Goal: Task Accomplishment & Management: Use online tool/utility

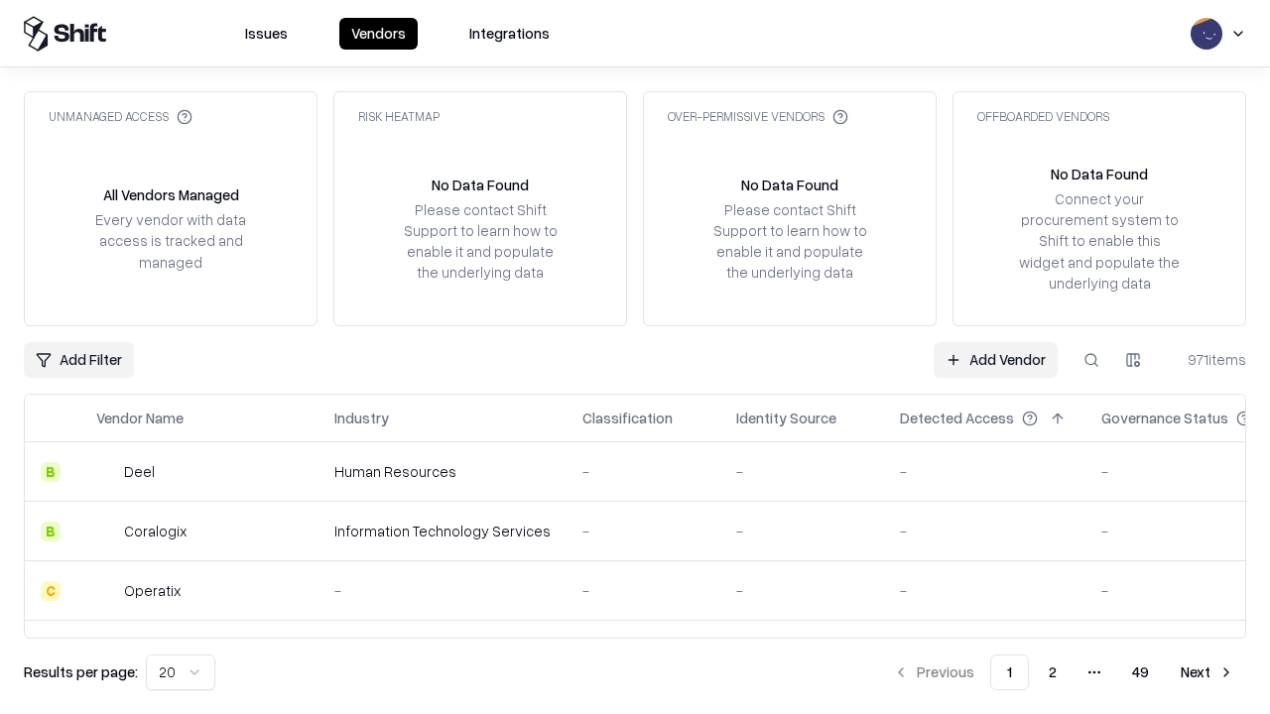
click at [995, 359] on link "Add Vendor" at bounding box center [995, 360] width 124 height 36
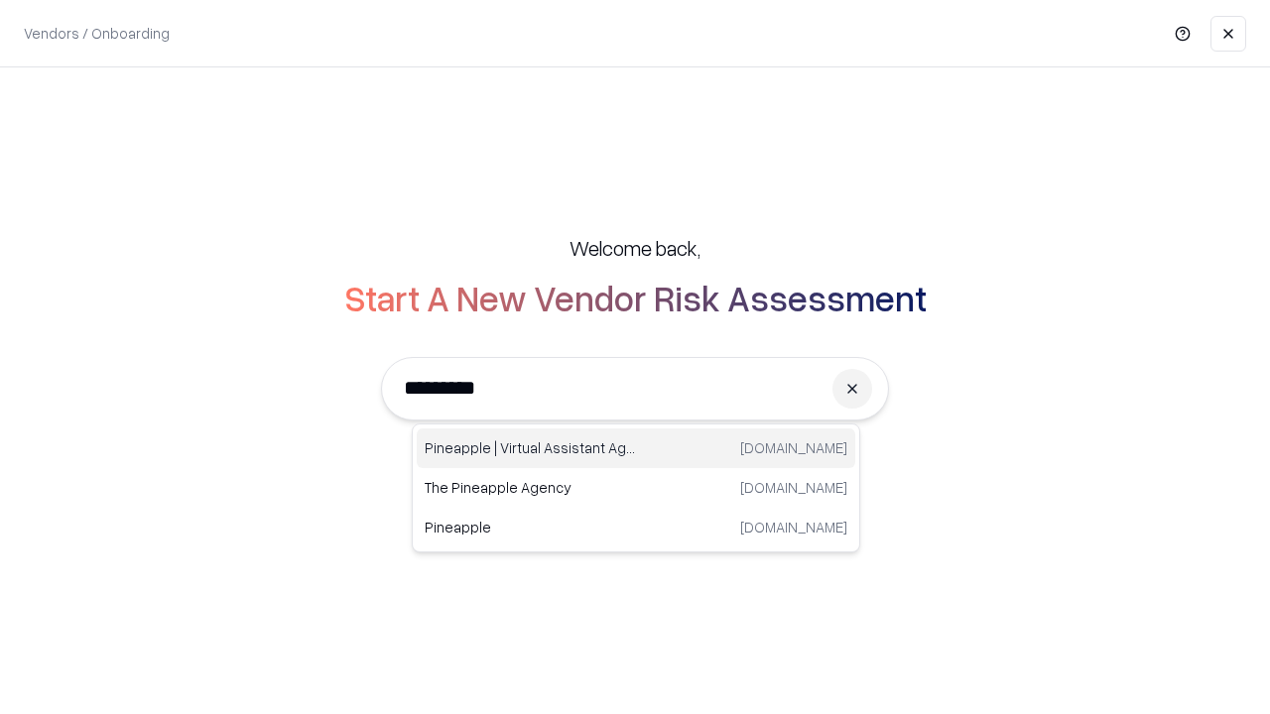
click at [636, 448] on div "Pineapple | Virtual Assistant Agency [DOMAIN_NAME]" at bounding box center [636, 449] width 438 height 40
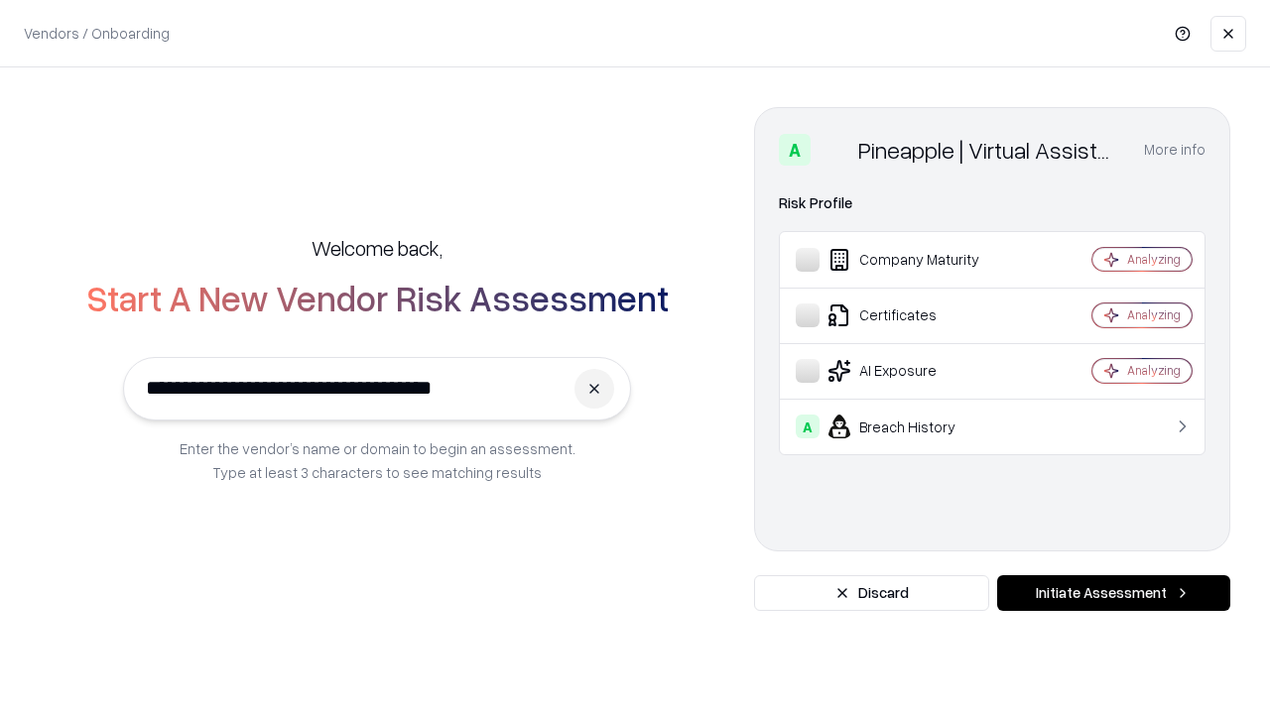
type input "**********"
click at [1113, 593] on button "Initiate Assessment" at bounding box center [1113, 593] width 233 height 36
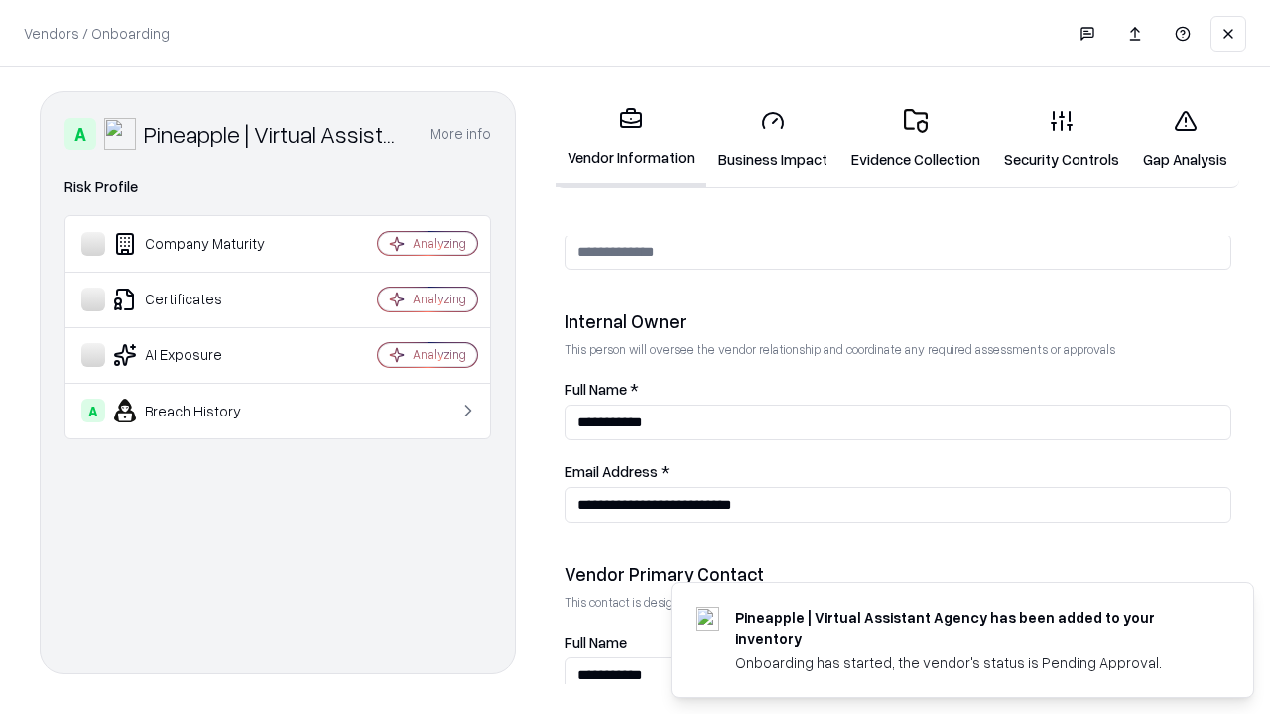
scroll to position [1028, 0]
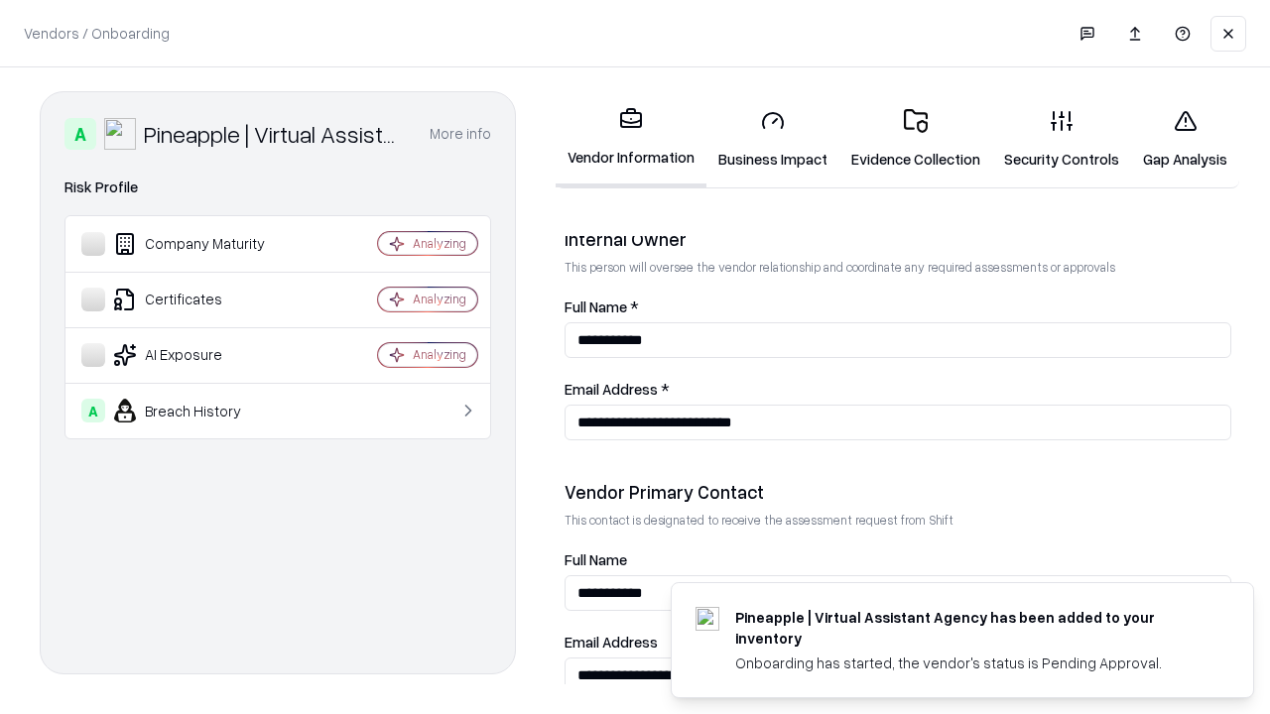
click at [773, 139] on link "Business Impact" at bounding box center [772, 139] width 133 height 92
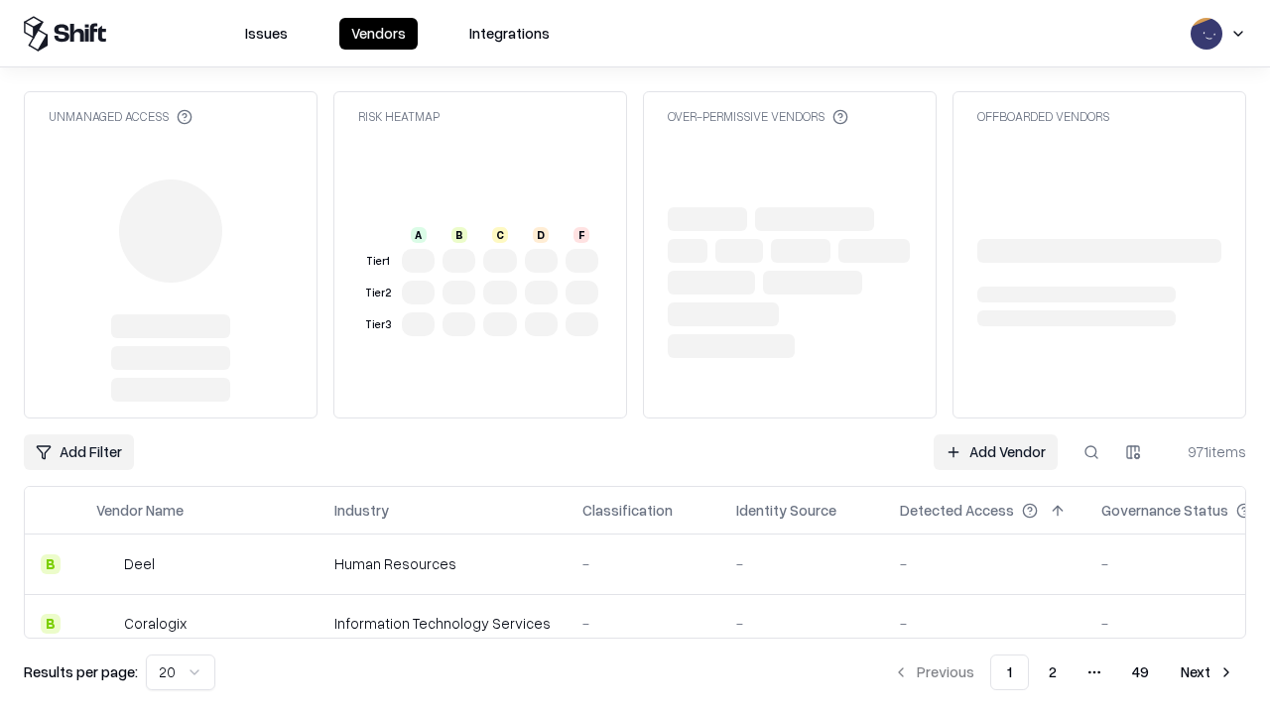
click at [995, 452] on link "Add Vendor" at bounding box center [995, 452] width 124 height 36
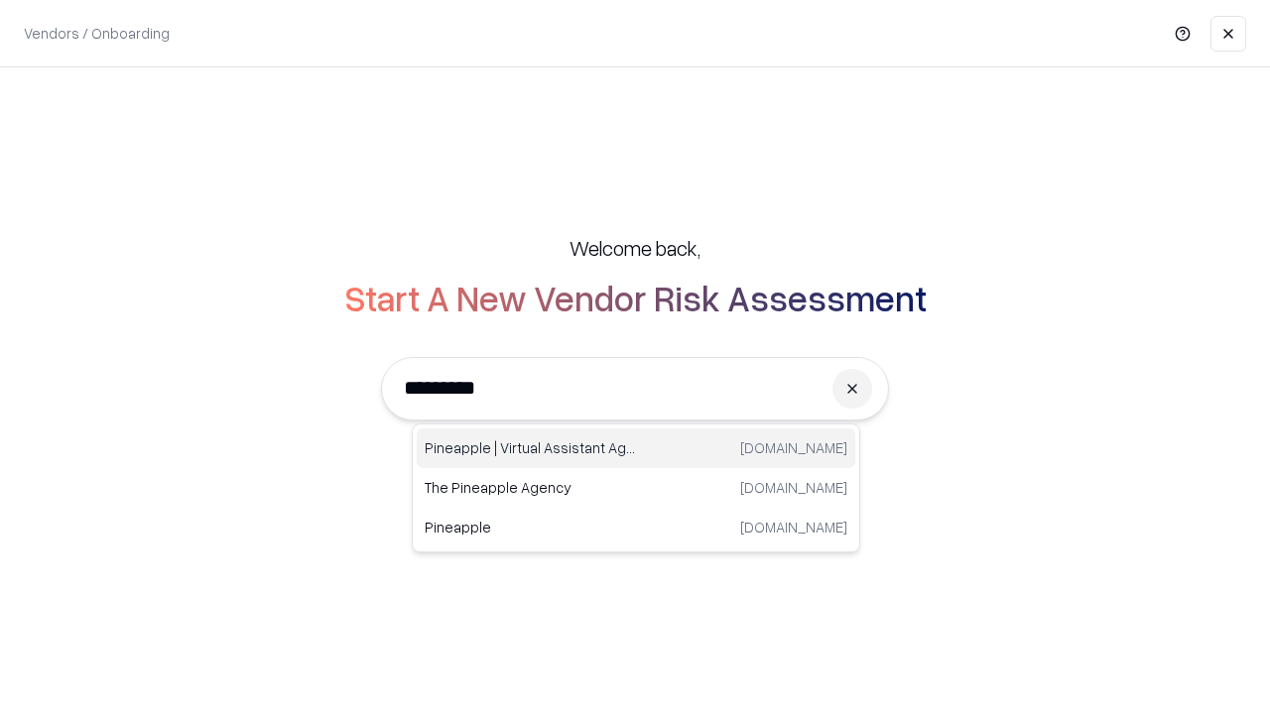
click at [636, 448] on div "Pineapple | Virtual Assistant Agency [DOMAIN_NAME]" at bounding box center [636, 449] width 438 height 40
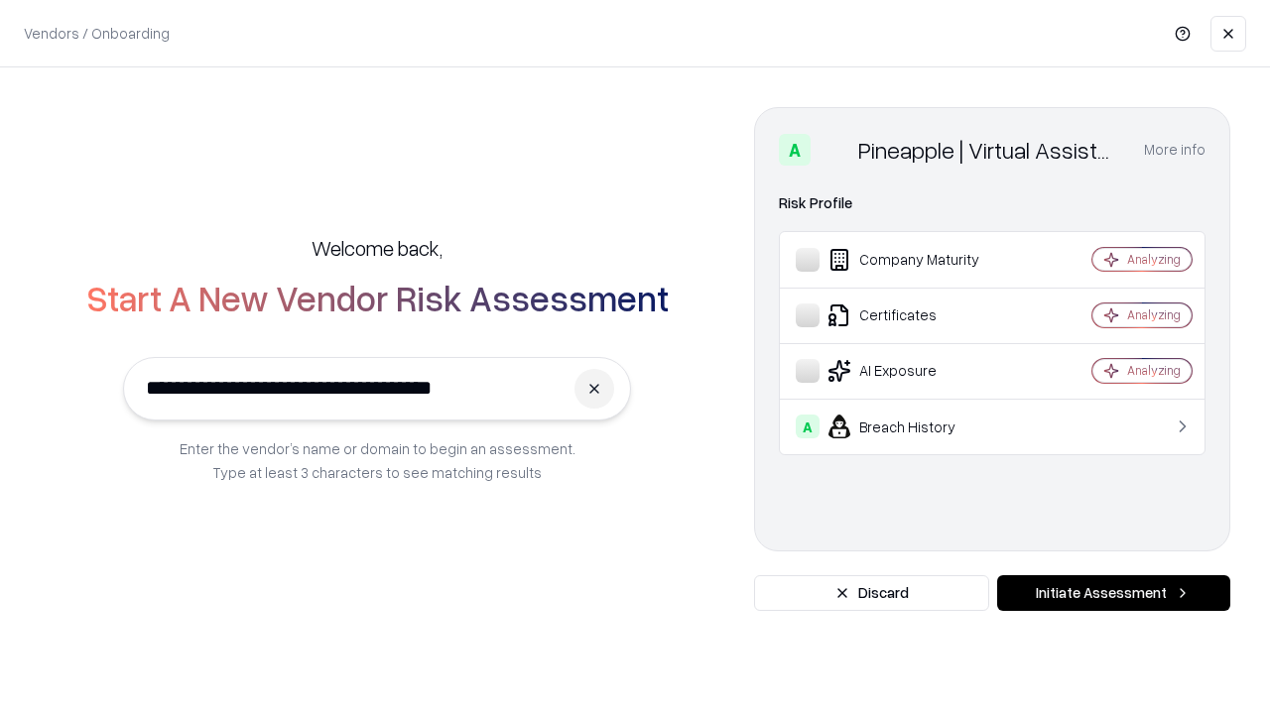
type input "**********"
click at [1113, 593] on button "Initiate Assessment" at bounding box center [1113, 593] width 233 height 36
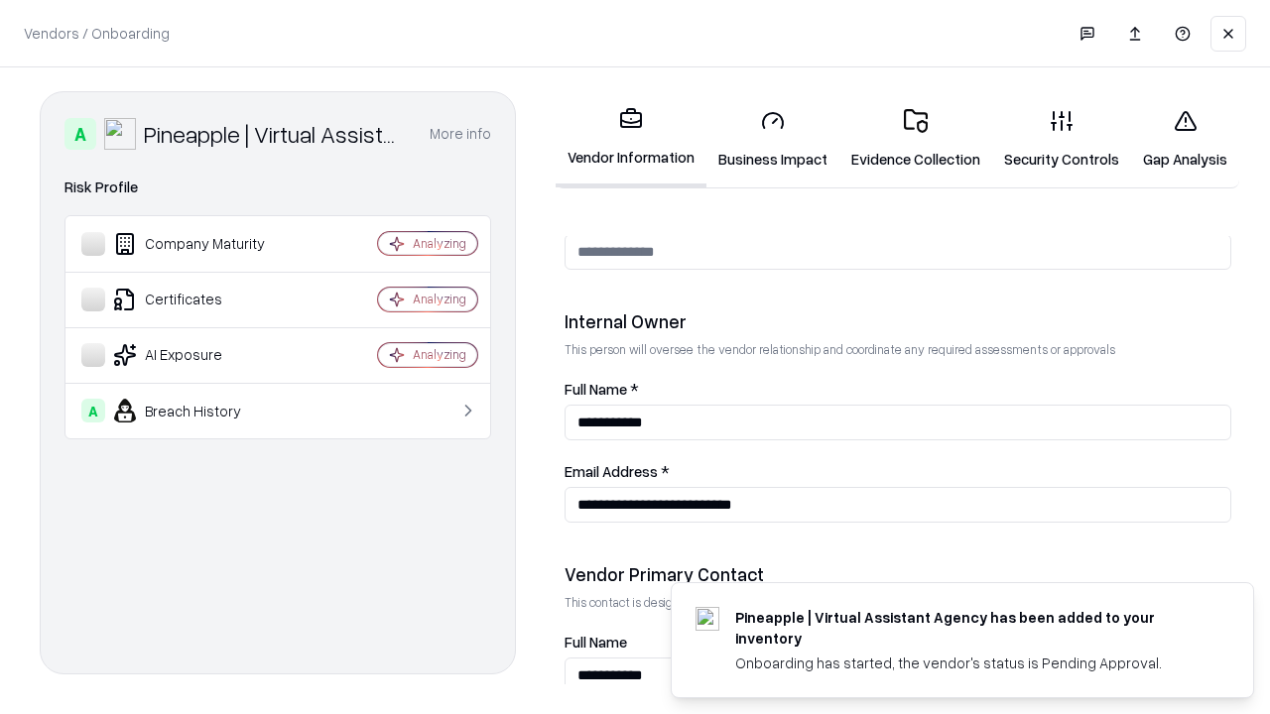
scroll to position [1028, 0]
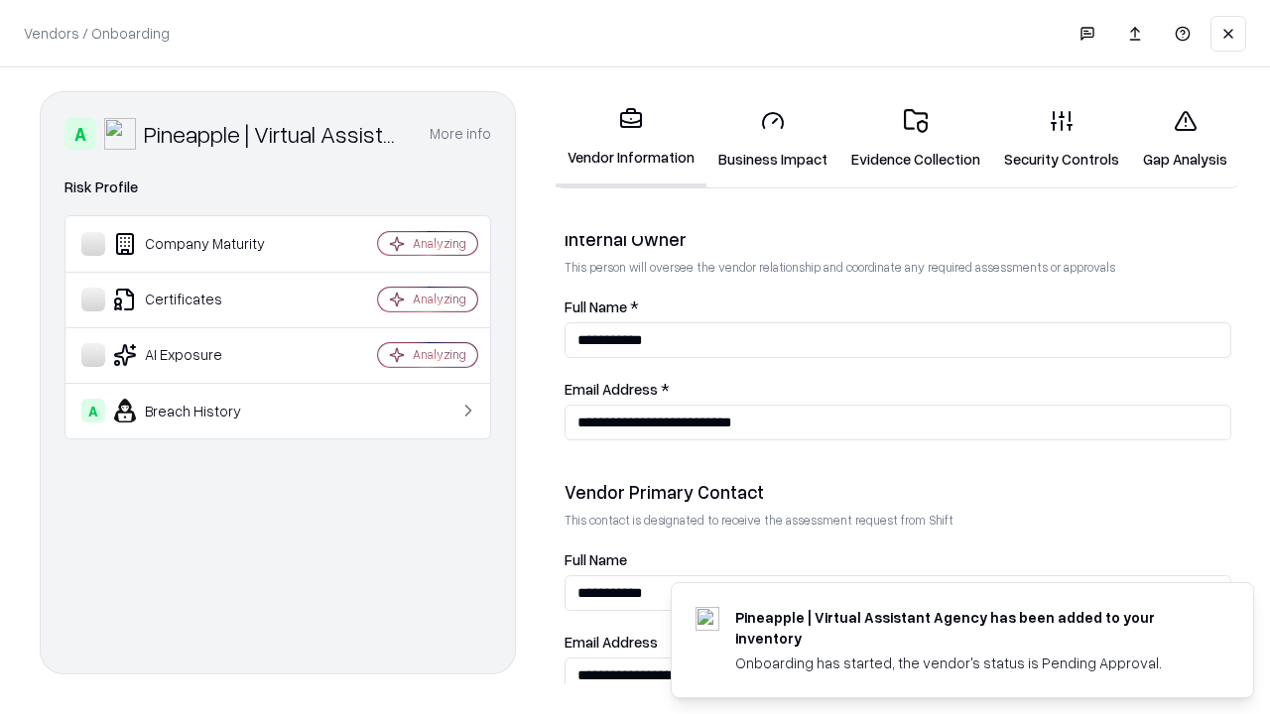
click at [1184, 139] on link "Gap Analysis" at bounding box center [1185, 139] width 108 height 92
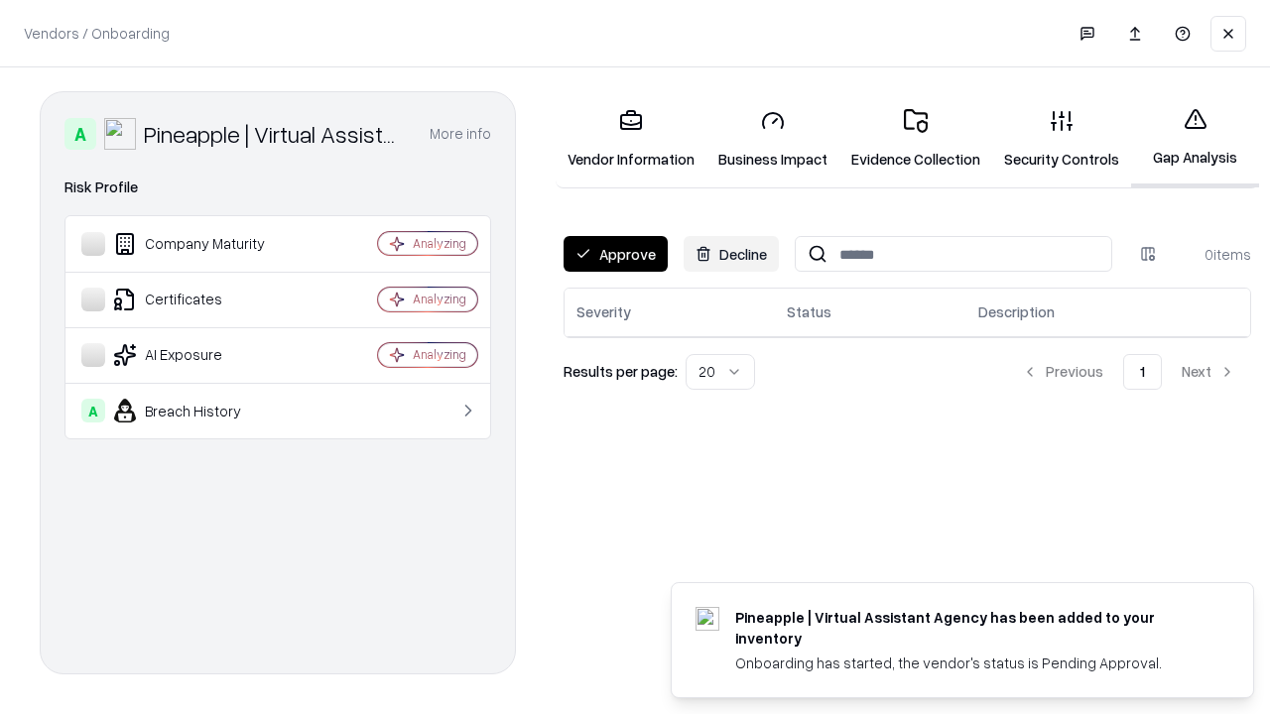
click at [615, 254] on button "Approve" at bounding box center [615, 254] width 104 height 36
